Goal: Transaction & Acquisition: Purchase product/service

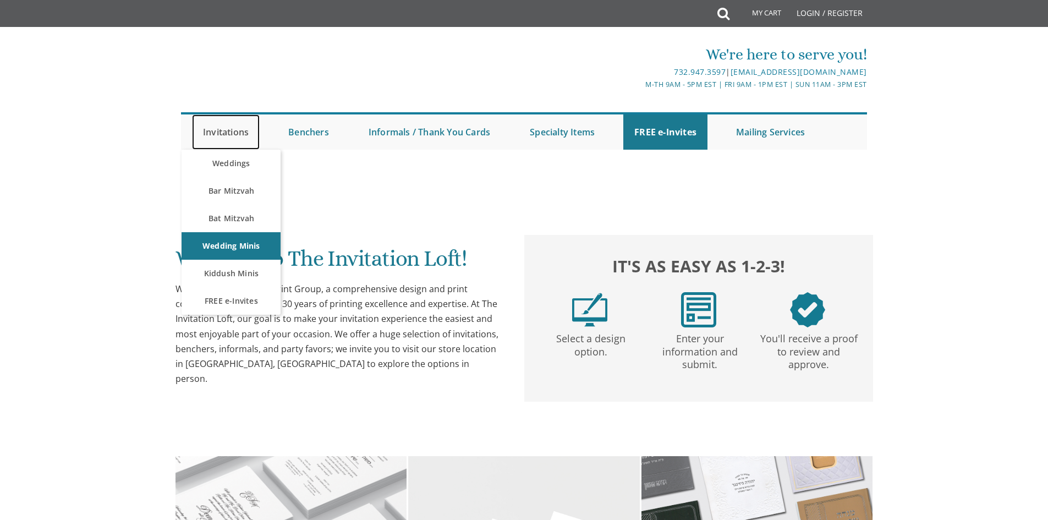
click at [248, 133] on link "Invitations" at bounding box center [226, 131] width 68 height 35
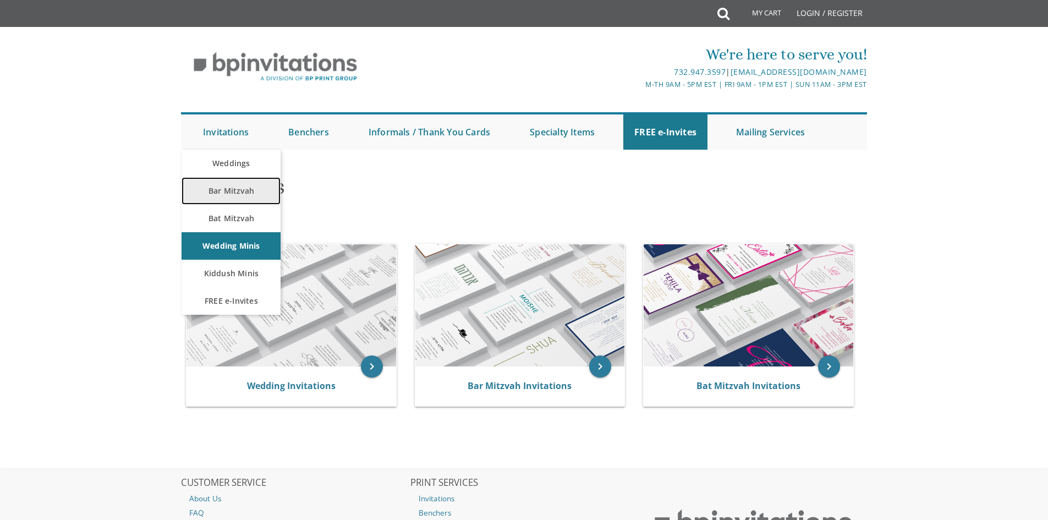
click at [226, 185] on link "Bar Mitzvah" at bounding box center [231, 191] width 99 height 28
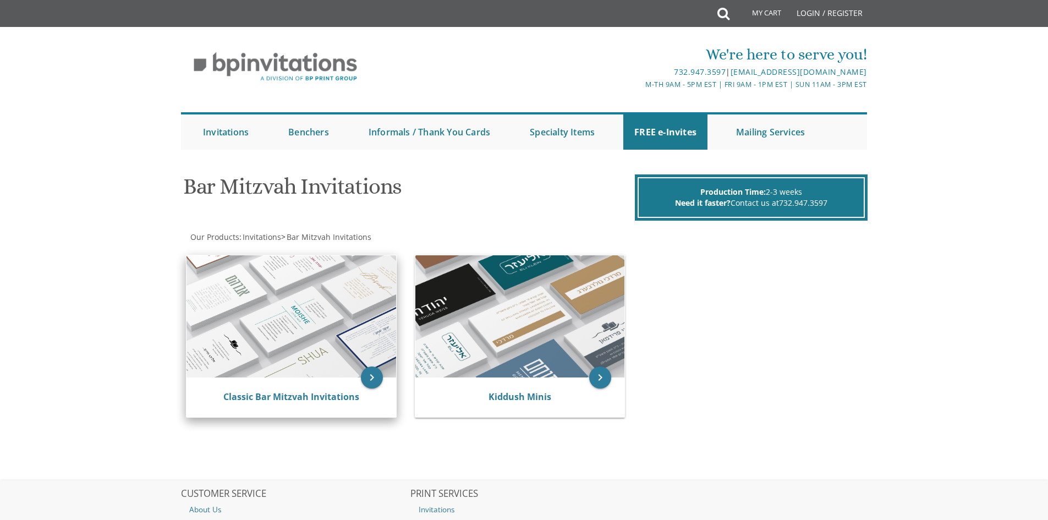
click at [250, 317] on img at bounding box center [292, 316] width 210 height 122
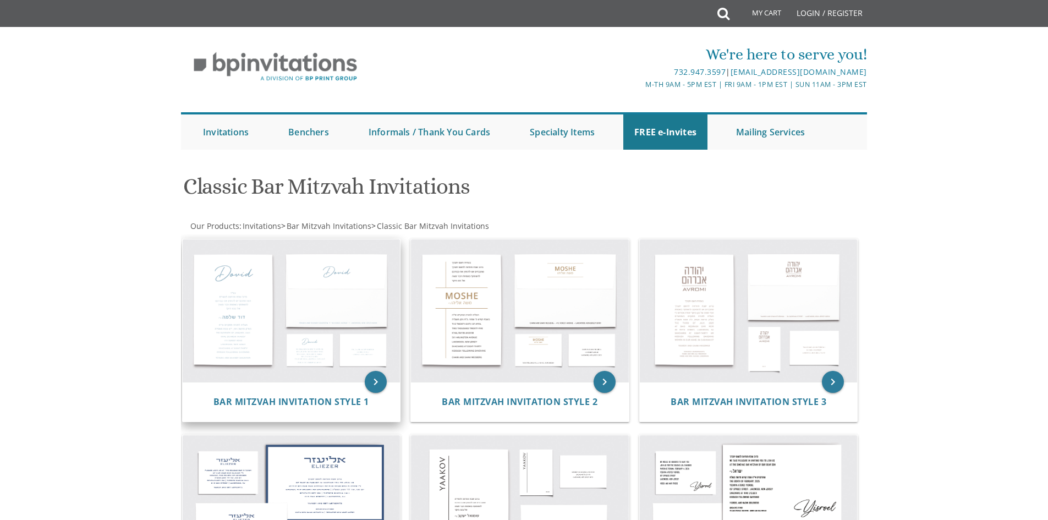
click at [232, 311] on img at bounding box center [292, 310] width 218 height 143
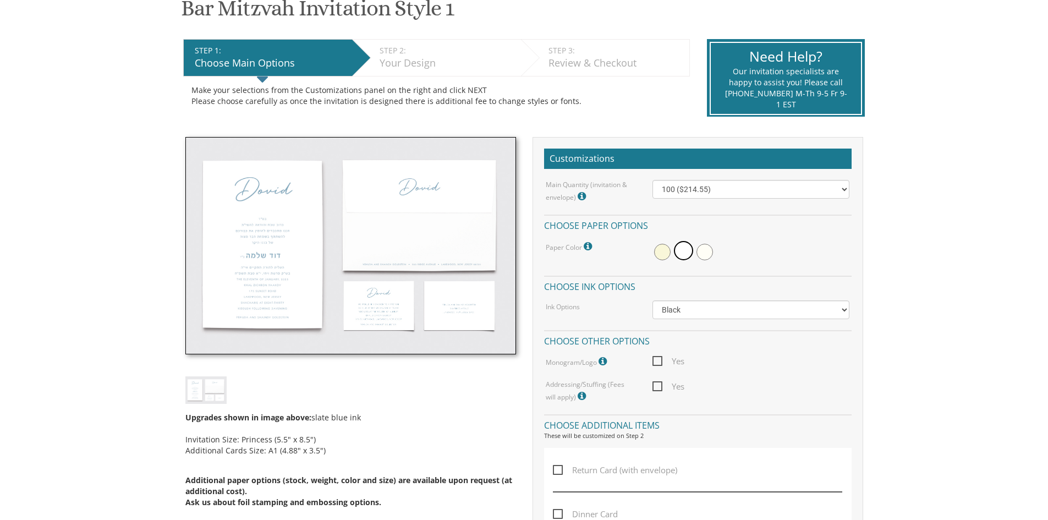
scroll to position [220, 0]
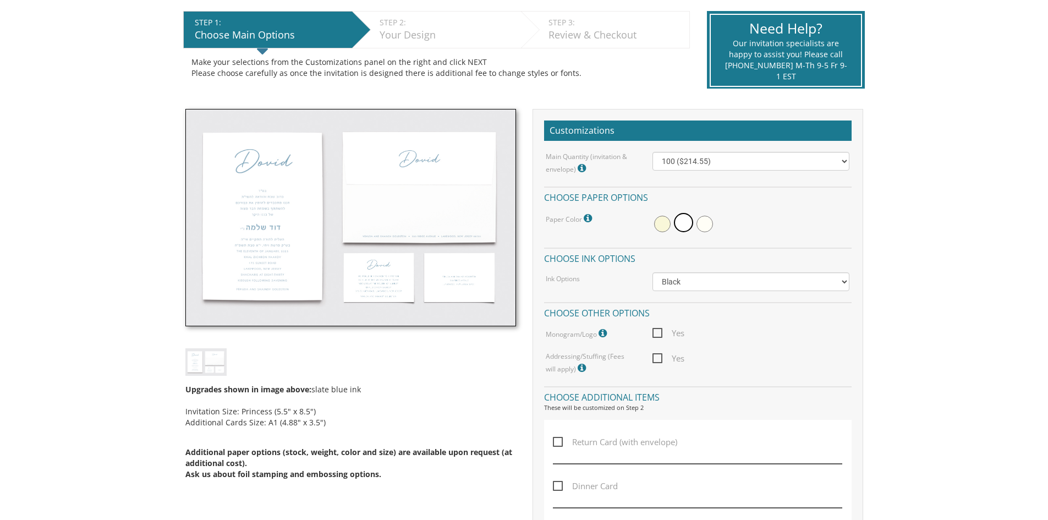
click at [282, 226] on img at bounding box center [350, 218] width 331 height 218
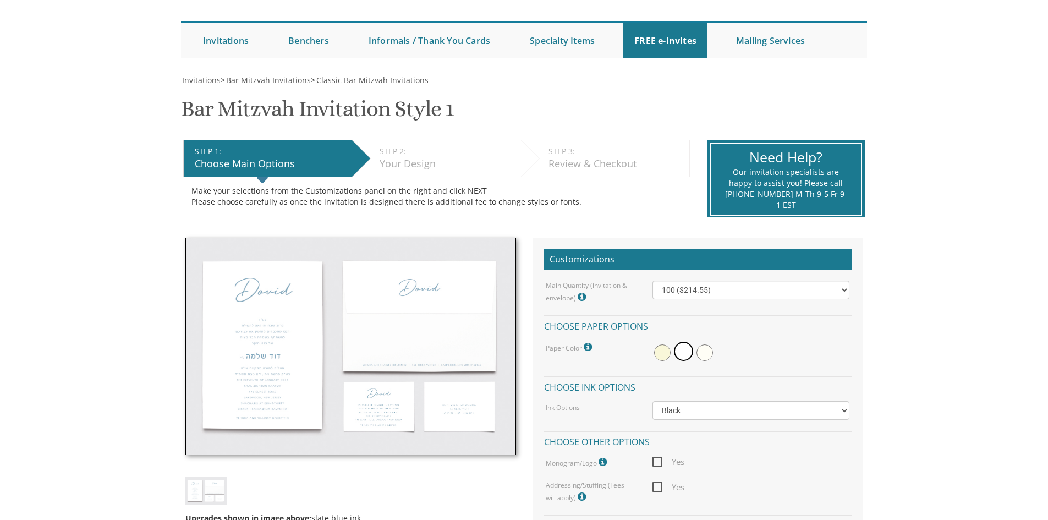
scroll to position [0, 0]
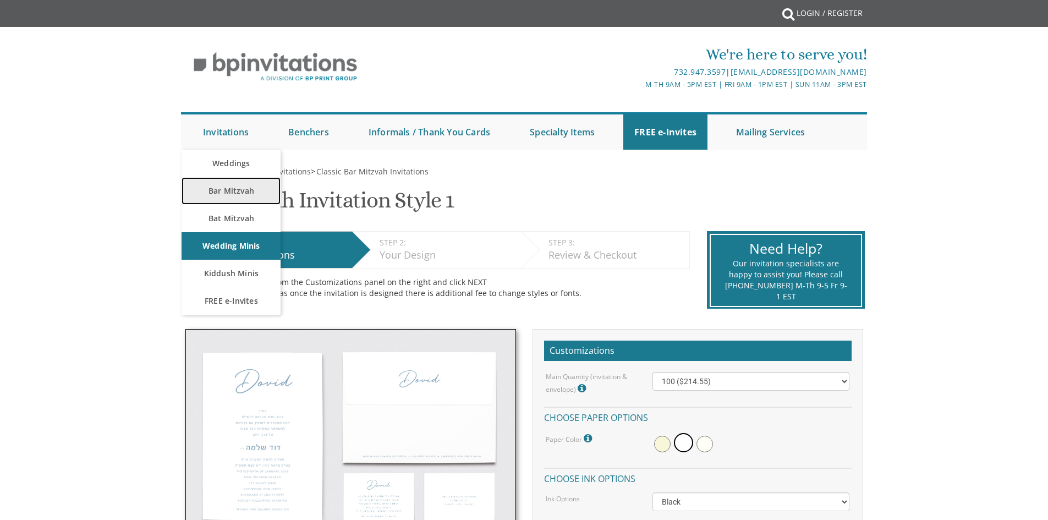
click at [236, 191] on link "Bar Mitzvah" at bounding box center [231, 191] width 99 height 28
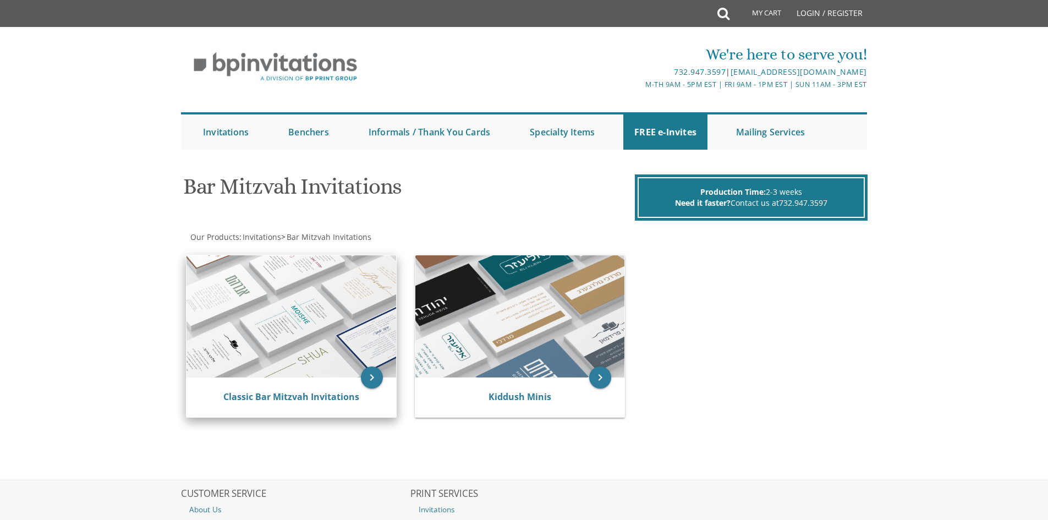
click at [294, 335] on img at bounding box center [292, 316] width 210 height 122
click at [377, 379] on icon "keyboard_arrow_right" at bounding box center [372, 377] width 22 height 22
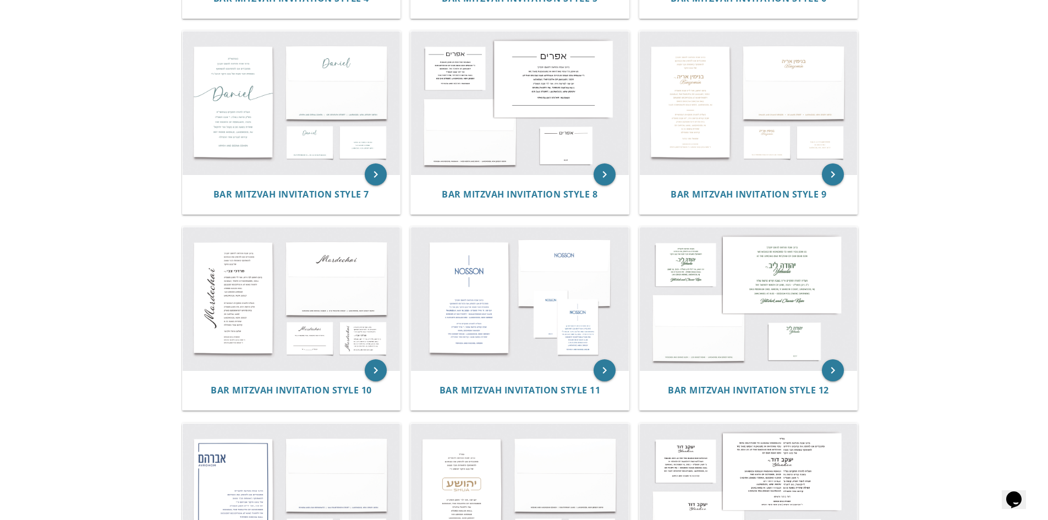
scroll to position [573, 0]
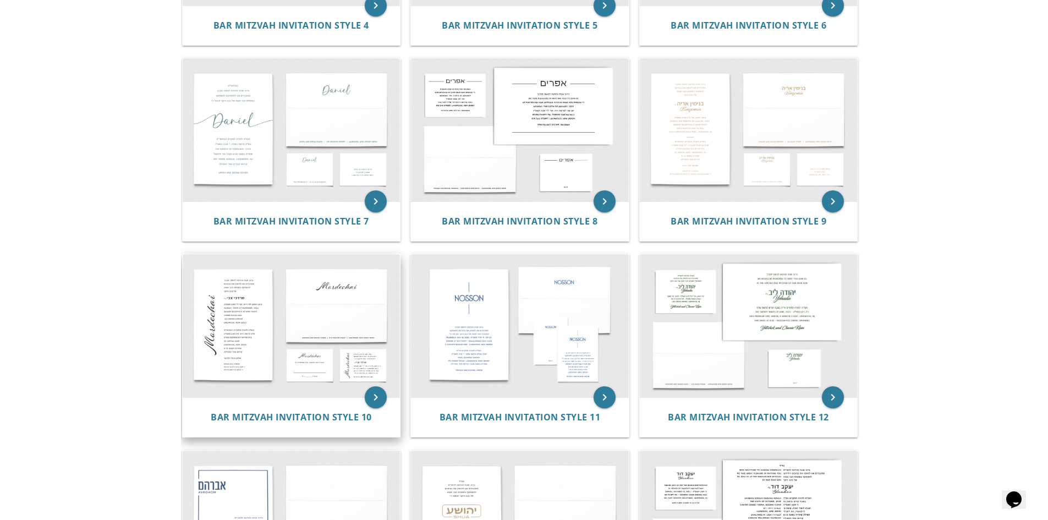
click at [229, 324] on img at bounding box center [292, 325] width 218 height 143
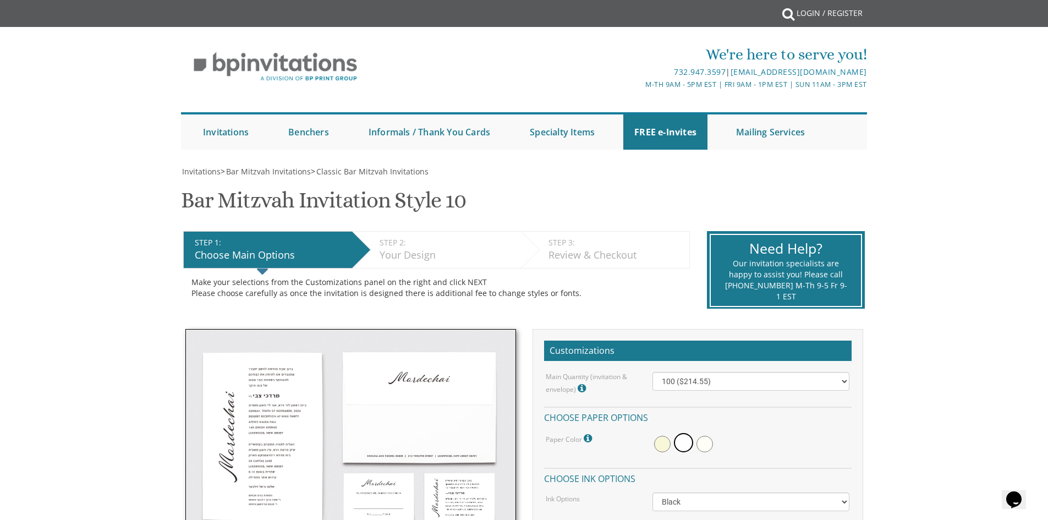
scroll to position [220, 0]
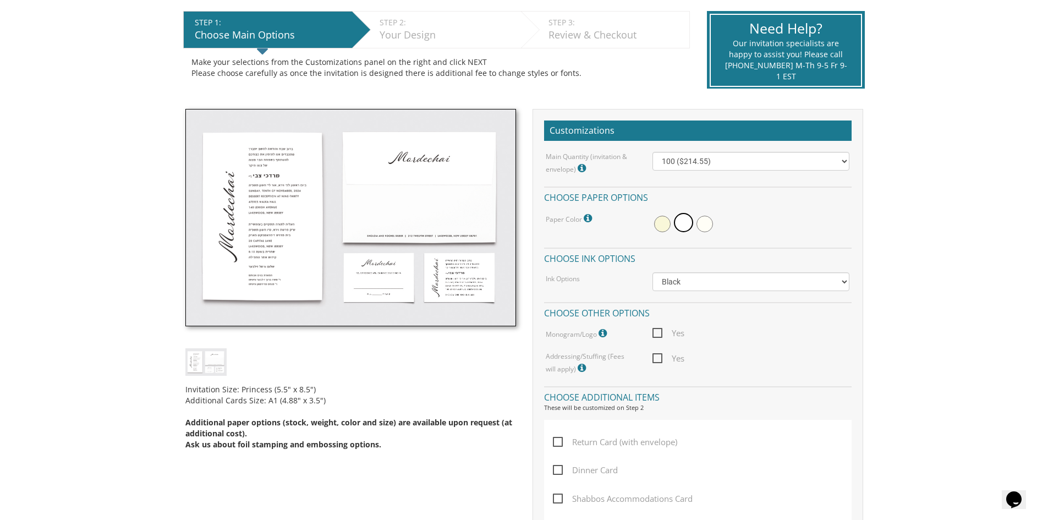
click at [288, 279] on img at bounding box center [350, 218] width 331 height 218
click at [354, 244] on img at bounding box center [350, 218] width 331 height 218
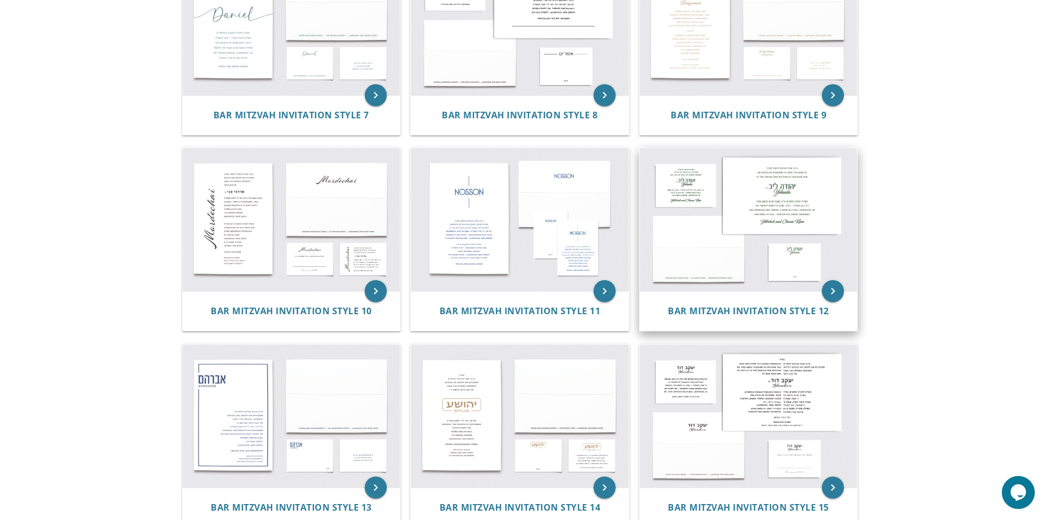
scroll to position [693, 0]
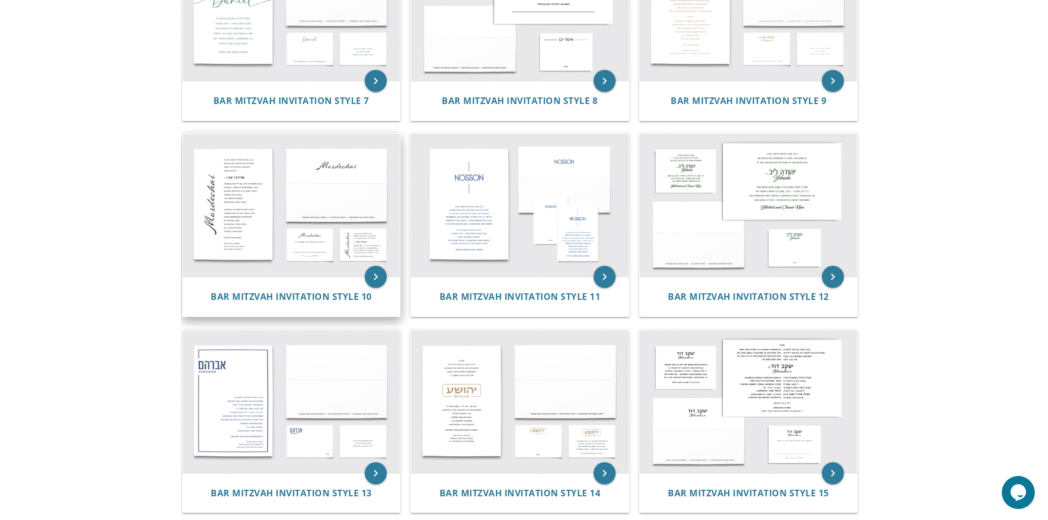
click at [236, 193] on img at bounding box center [292, 205] width 218 height 143
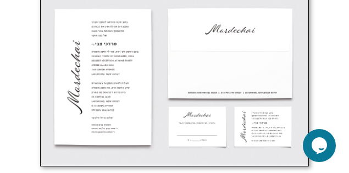
scroll to position [678, 0]
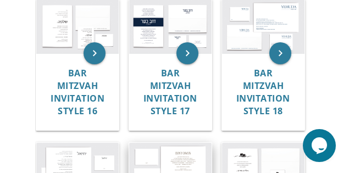
scroll to position [980, 0]
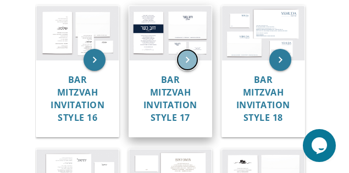
click at [180, 61] on icon "keyboard_arrow_right" at bounding box center [188, 60] width 22 height 22
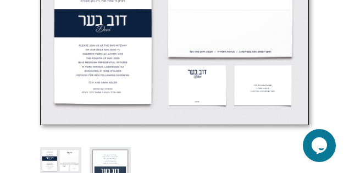
scroll to position [678, 0]
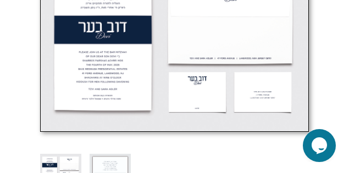
drag, startPoint x: 274, startPoint y: 12, endPoint x: 261, endPoint y: 7, distance: 13.9
click at [274, 12] on img at bounding box center [174, 43] width 269 height 177
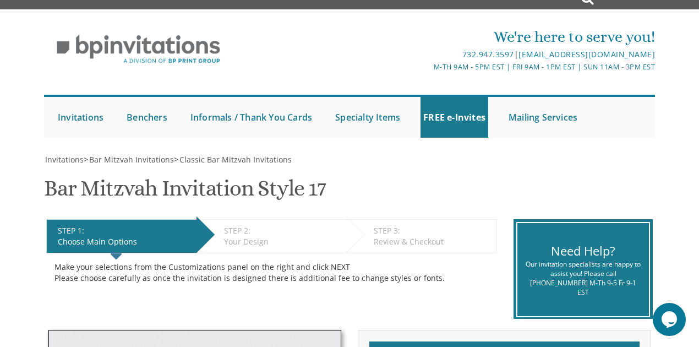
scroll to position [0, 0]
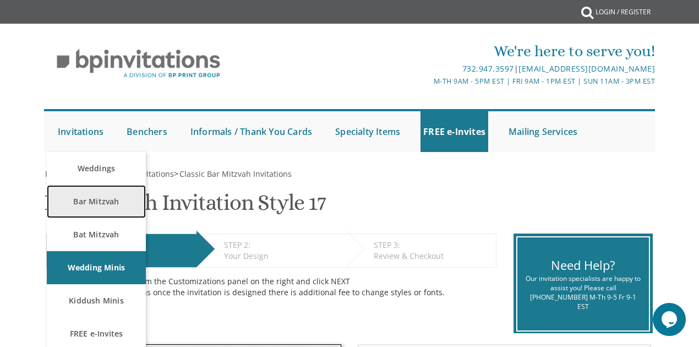
click at [97, 173] on link "Bar Mitzvah" at bounding box center [96, 201] width 99 height 33
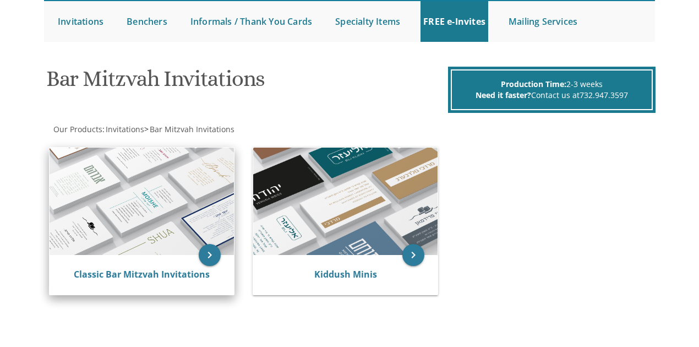
drag, startPoint x: 0, startPoint y: 0, endPoint x: 172, endPoint y: 197, distance: 261.3
click at [172, 197] on img at bounding box center [142, 201] width 184 height 108
click at [203, 253] on icon "keyboard_arrow_right" at bounding box center [210, 255] width 22 height 22
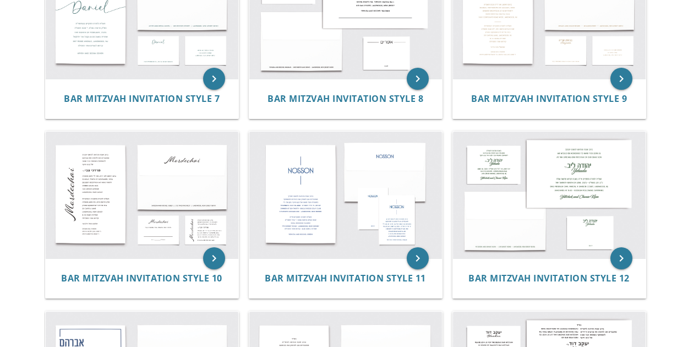
scroll to position [660, 0]
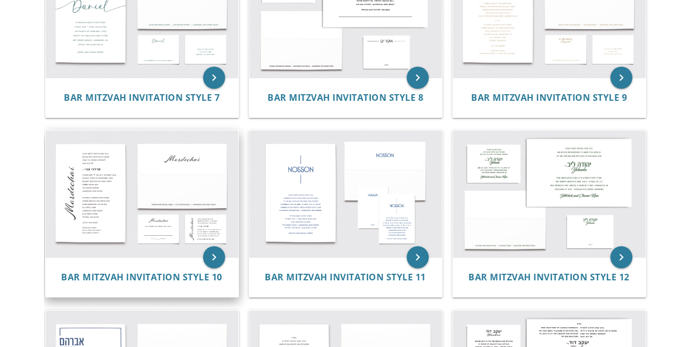
click at [86, 216] on img at bounding box center [142, 193] width 193 height 127
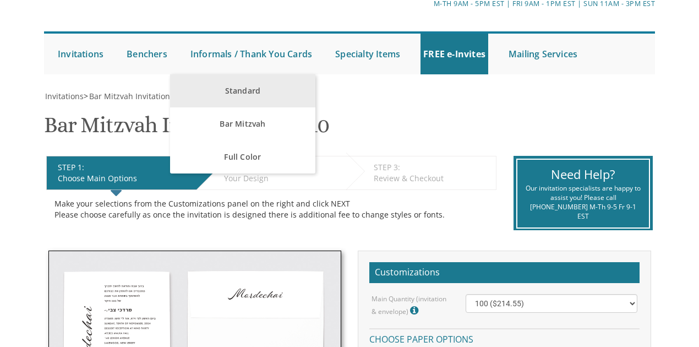
scroll to position [183, 0]
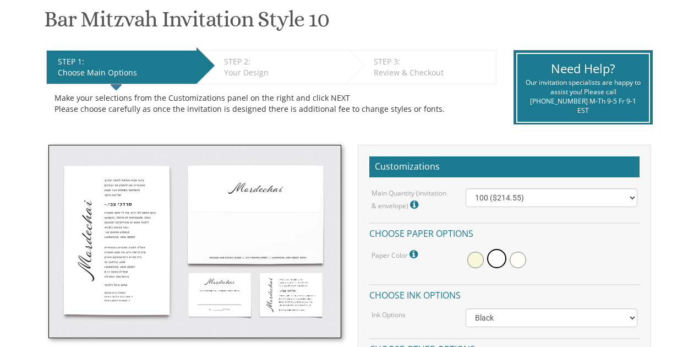
click at [141, 227] on img at bounding box center [194, 241] width 293 height 193
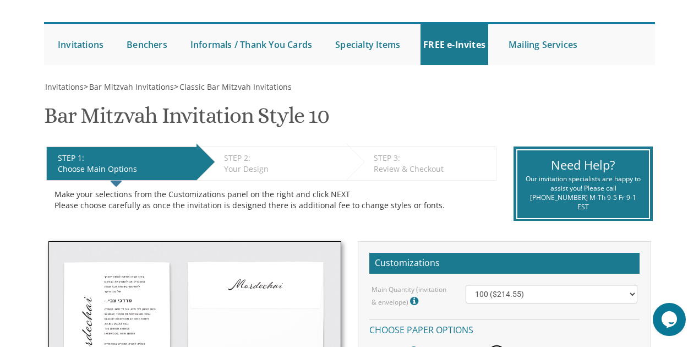
scroll to position [0, 0]
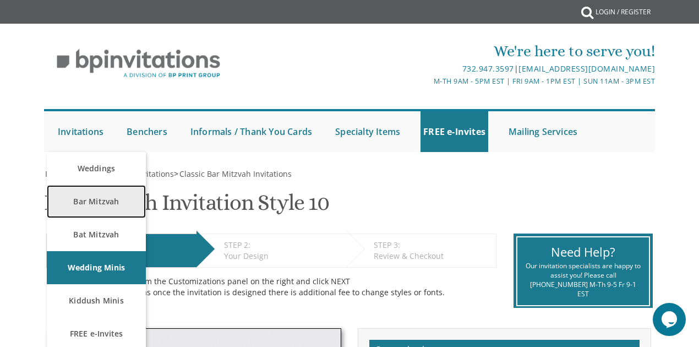
click at [103, 199] on link "Bar Mitzvah" at bounding box center [96, 201] width 99 height 33
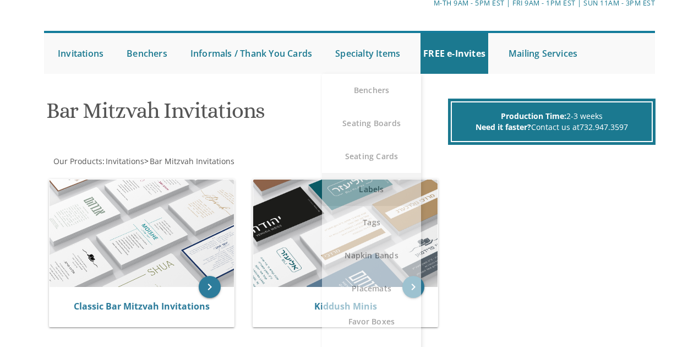
scroll to position [183, 0]
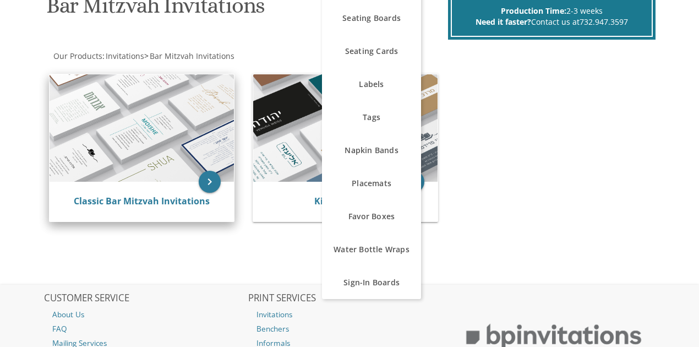
click at [198, 163] on img at bounding box center [142, 128] width 184 height 108
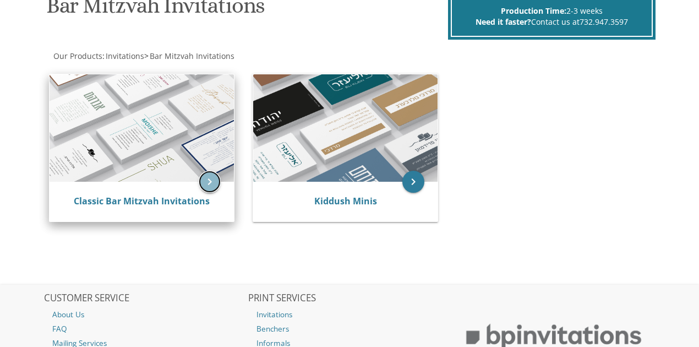
click at [214, 184] on icon "keyboard_arrow_right" at bounding box center [210, 182] width 22 height 22
click at [212, 179] on icon "keyboard_arrow_right" at bounding box center [210, 182] width 22 height 22
click at [150, 138] on img at bounding box center [142, 128] width 184 height 108
click at [156, 136] on img at bounding box center [142, 128] width 184 height 108
click at [155, 130] on img at bounding box center [142, 128] width 184 height 108
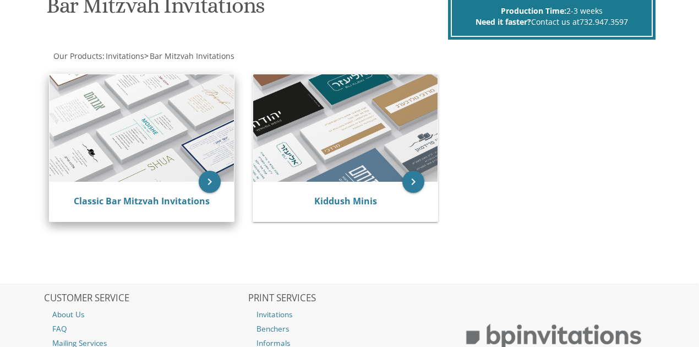
click at [153, 127] on img at bounding box center [142, 128] width 184 height 108
click at [152, 128] on img at bounding box center [142, 128] width 184 height 108
click at [185, 202] on link "Classic Bar Mitzvah Invitations" at bounding box center [142, 201] width 136 height 12
click at [185, 201] on link "Classic Bar Mitzvah Invitations" at bounding box center [142, 201] width 136 height 12
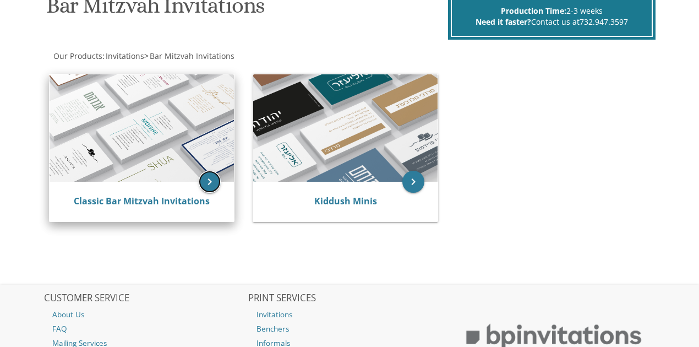
click at [205, 182] on icon "keyboard_arrow_right" at bounding box center [210, 182] width 22 height 22
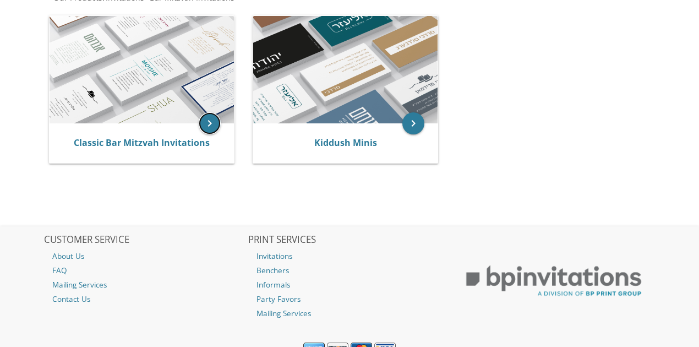
scroll to position [180, 0]
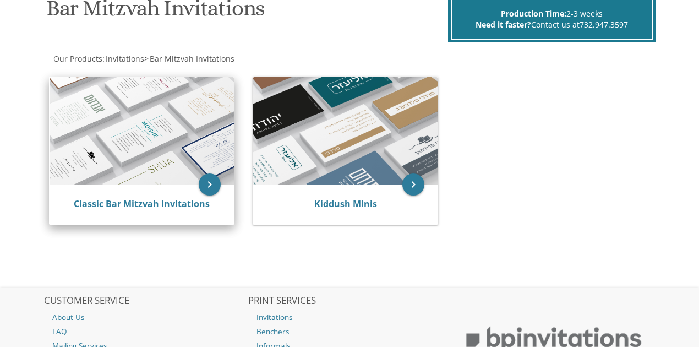
click at [175, 155] on img at bounding box center [142, 131] width 184 height 108
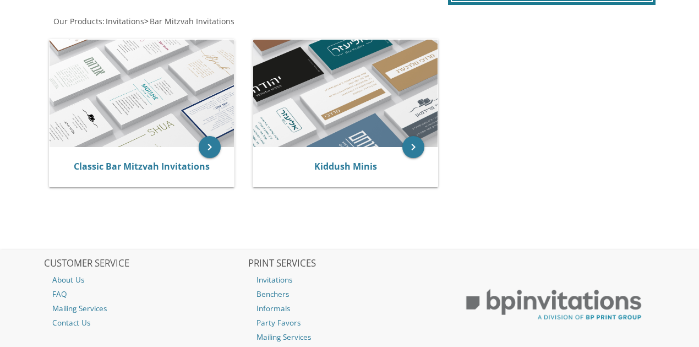
scroll to position [144, 0]
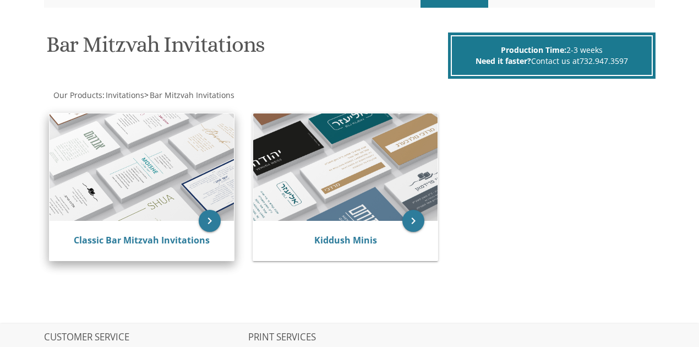
click at [178, 154] on img at bounding box center [142, 167] width 184 height 108
click at [200, 139] on img at bounding box center [142, 167] width 184 height 108
